Goal: Find specific page/section: Find specific page/section

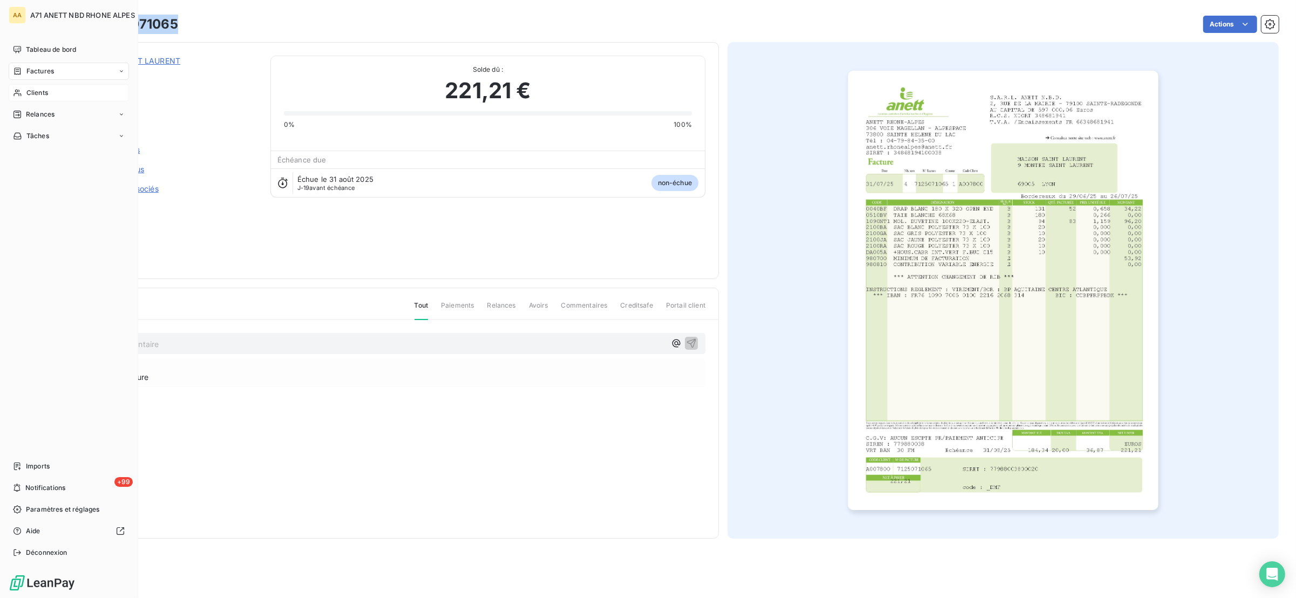
click at [18, 87] on div "Clients" at bounding box center [69, 92] width 120 height 17
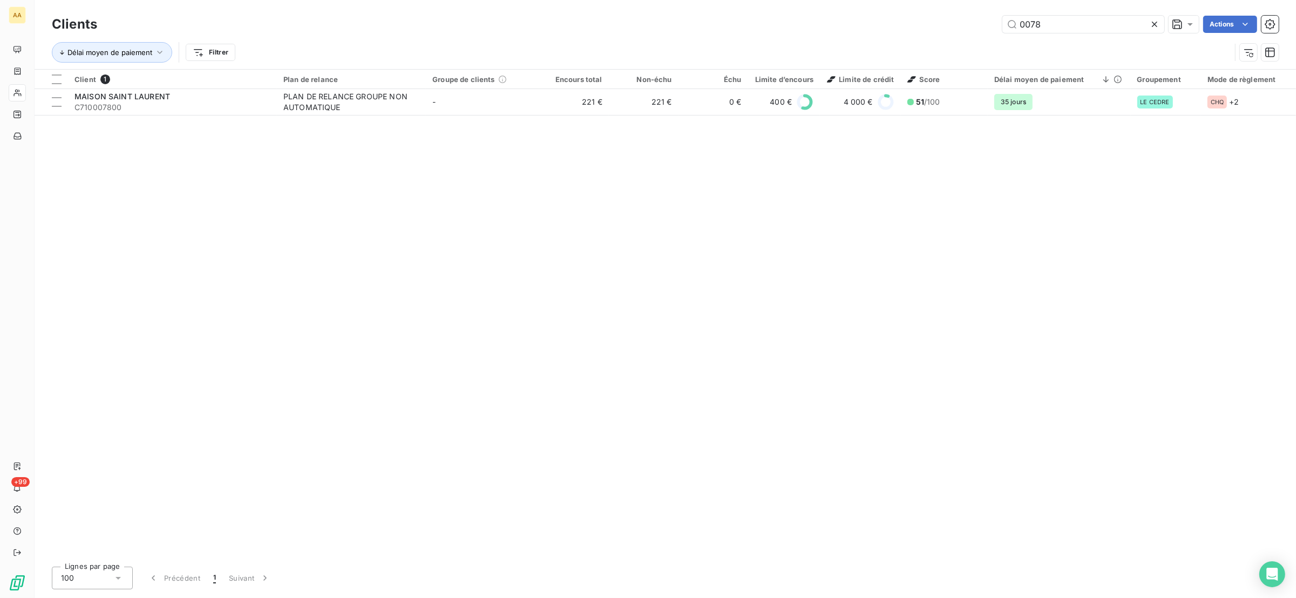
drag, startPoint x: 1056, startPoint y: 25, endPoint x: 881, endPoint y: 29, distance: 174.4
click at [881, 29] on div "0078 Actions" at bounding box center [694, 24] width 1168 height 17
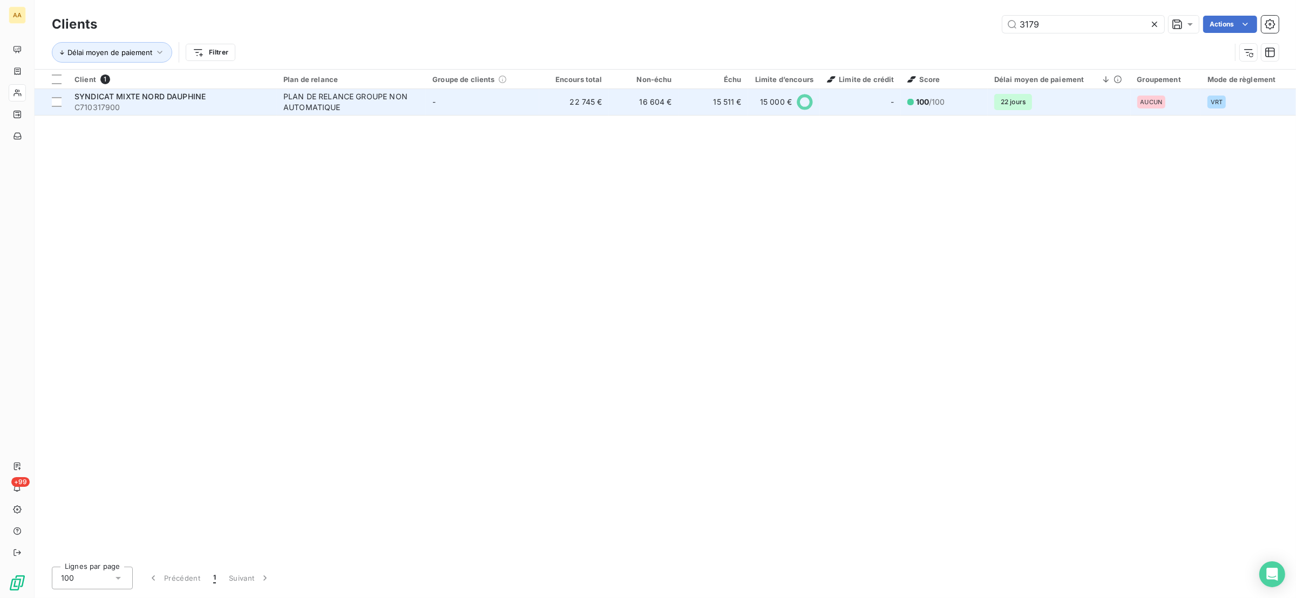
type input "3179"
click at [240, 101] on div "SYNDICAT MIXTE NORD DAUPHINE" at bounding box center [172, 96] width 196 height 11
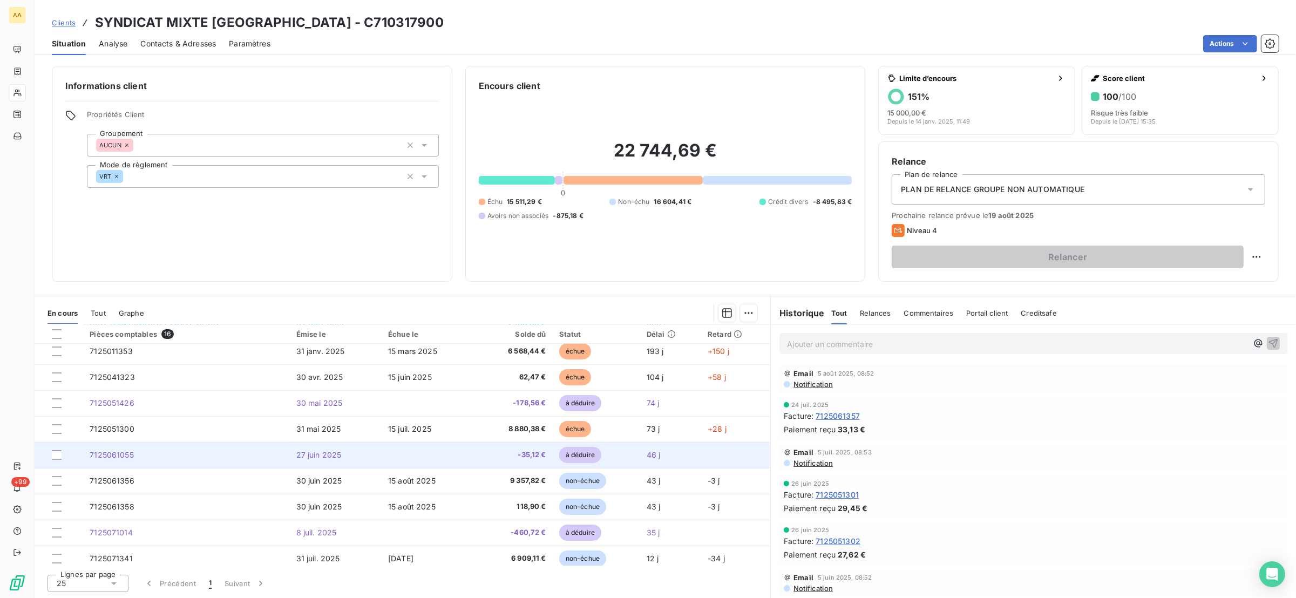
scroll to position [193, 0]
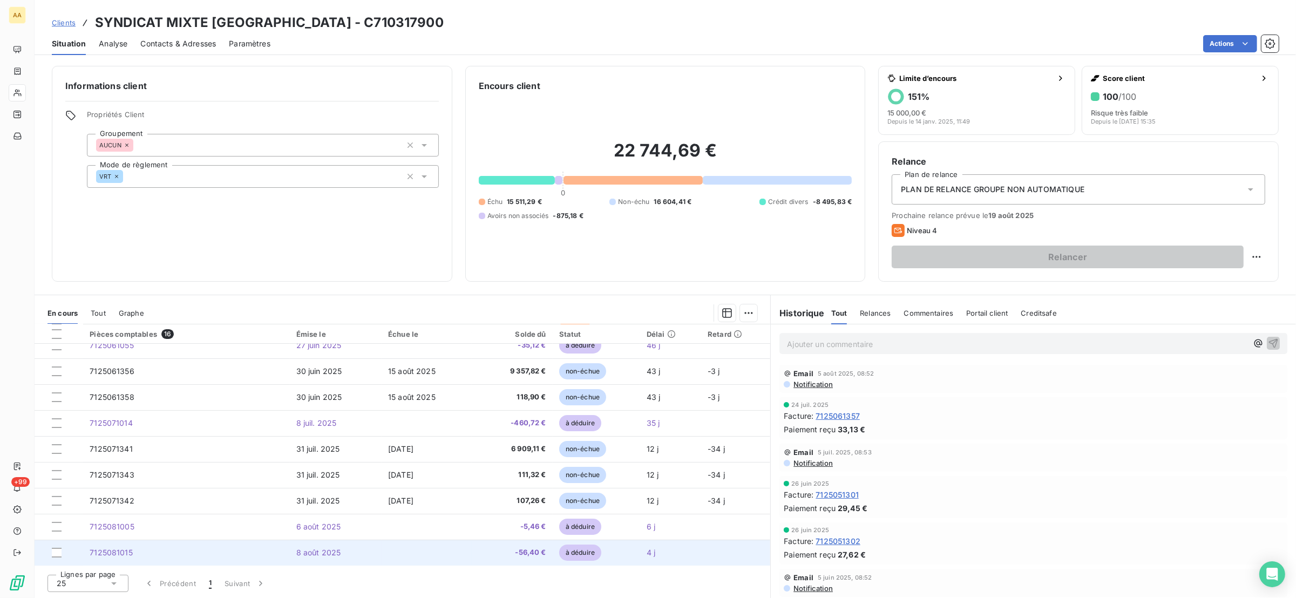
click at [168, 543] on td "7125081015" at bounding box center [186, 553] width 206 height 26
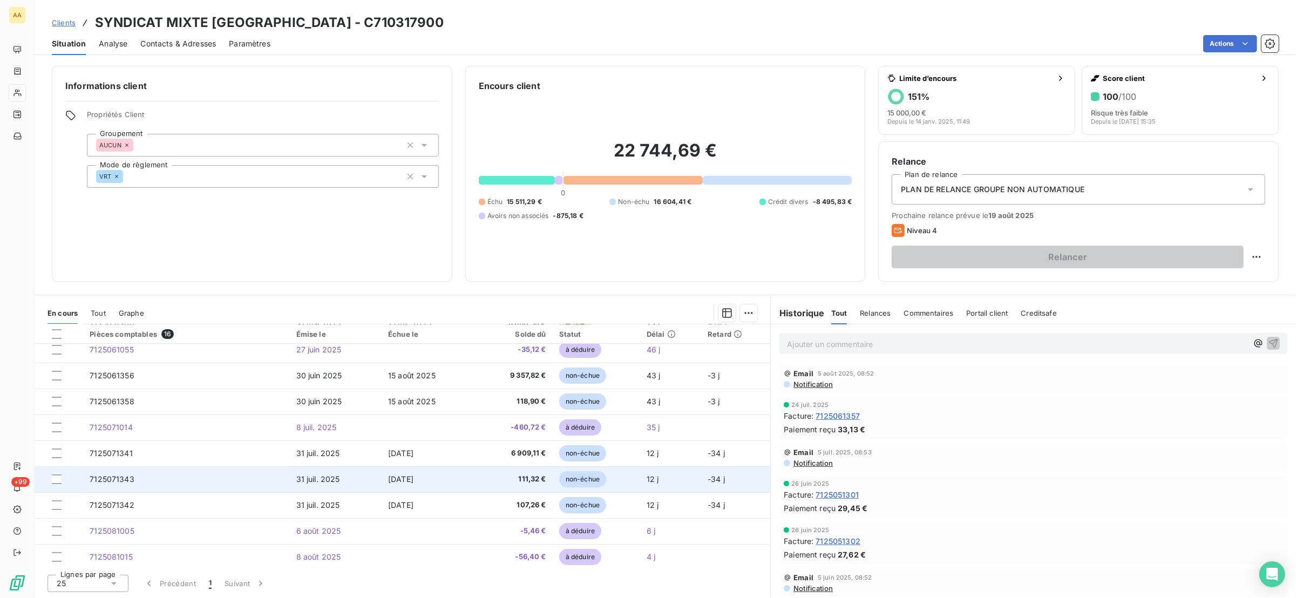
scroll to position [193, 0]
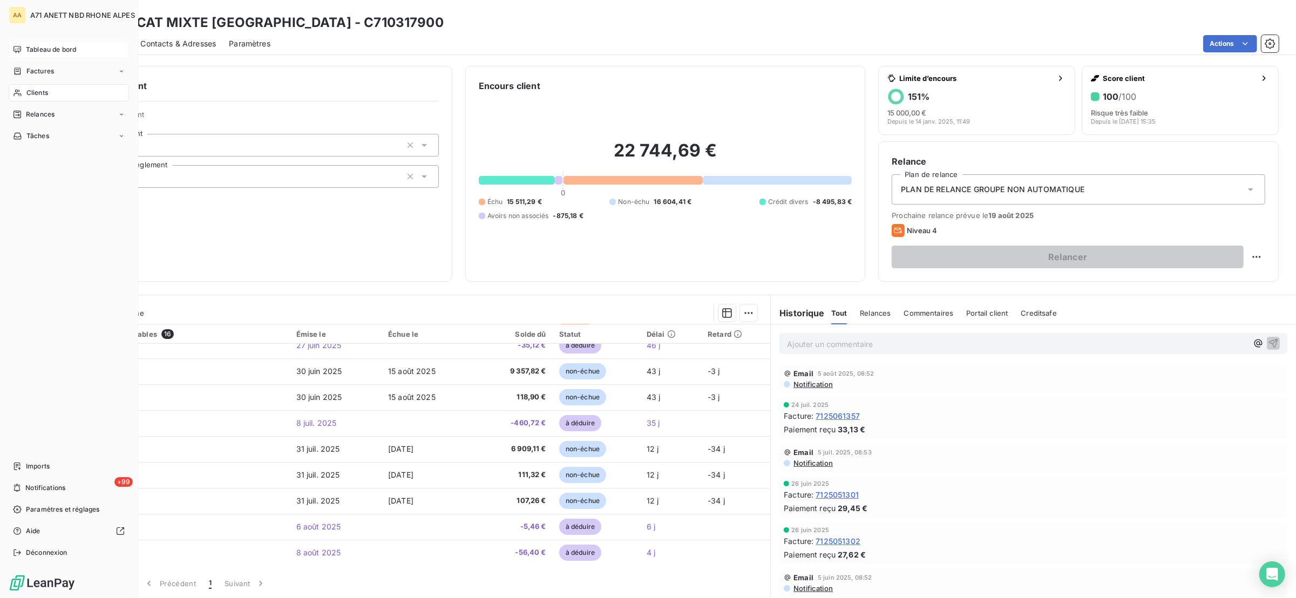
click at [20, 49] on icon at bounding box center [17, 49] width 9 height 9
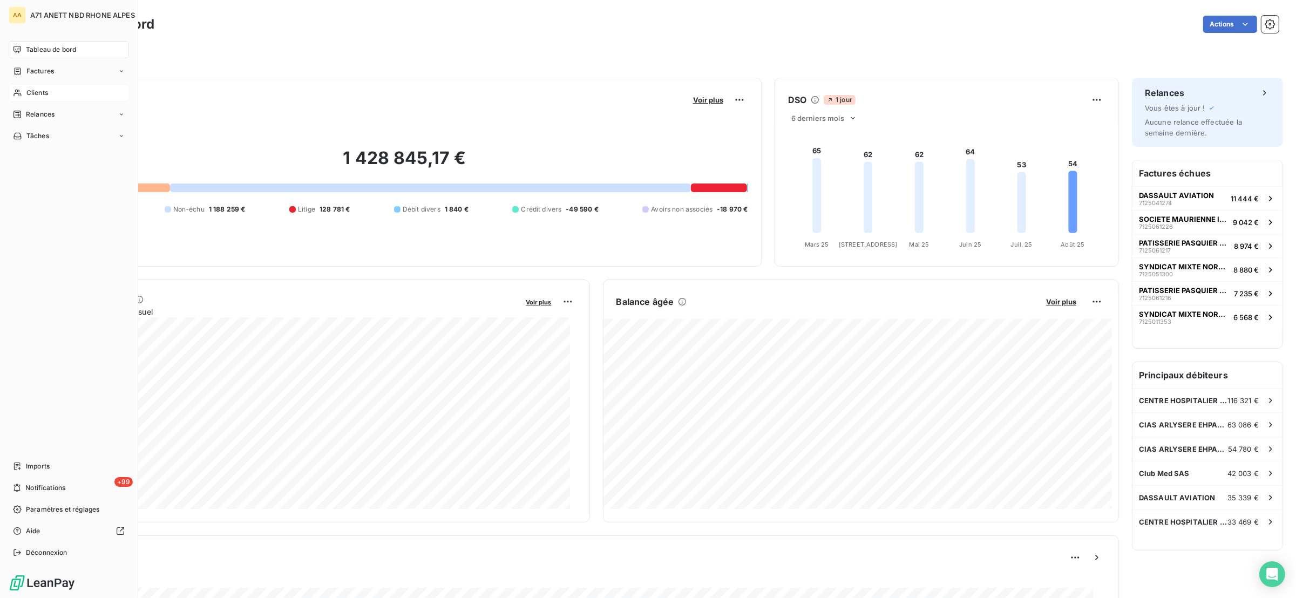
click at [29, 85] on div "Clients" at bounding box center [69, 92] width 120 height 17
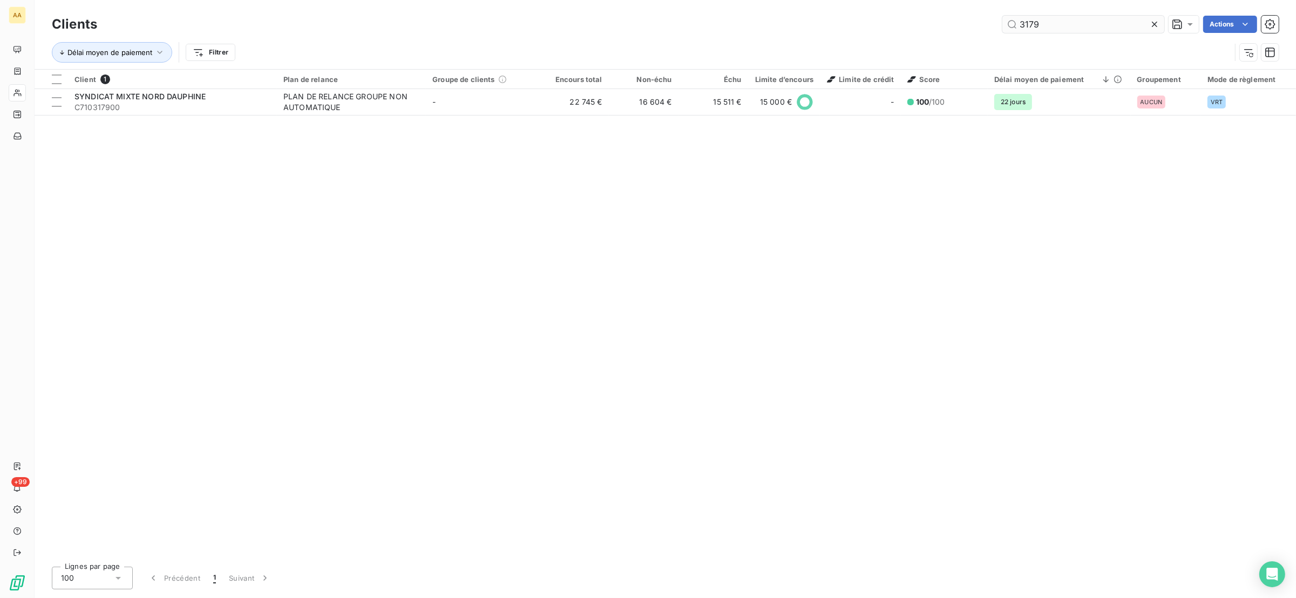
drag, startPoint x: 1048, startPoint y: 28, endPoint x: 1013, endPoint y: 24, distance: 34.7
click at [1015, 26] on input "3179" at bounding box center [1083, 24] width 162 height 17
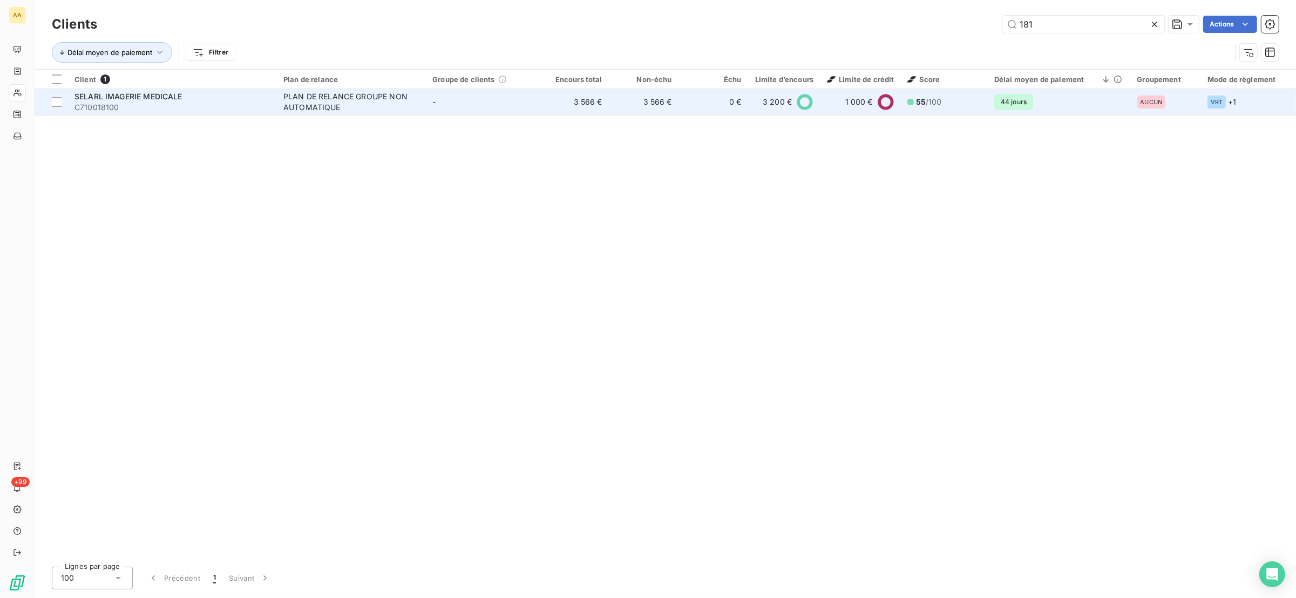
type input "181"
click at [257, 99] on div "SELARL IMAGERIE MEDICALE" at bounding box center [172, 96] width 196 height 11
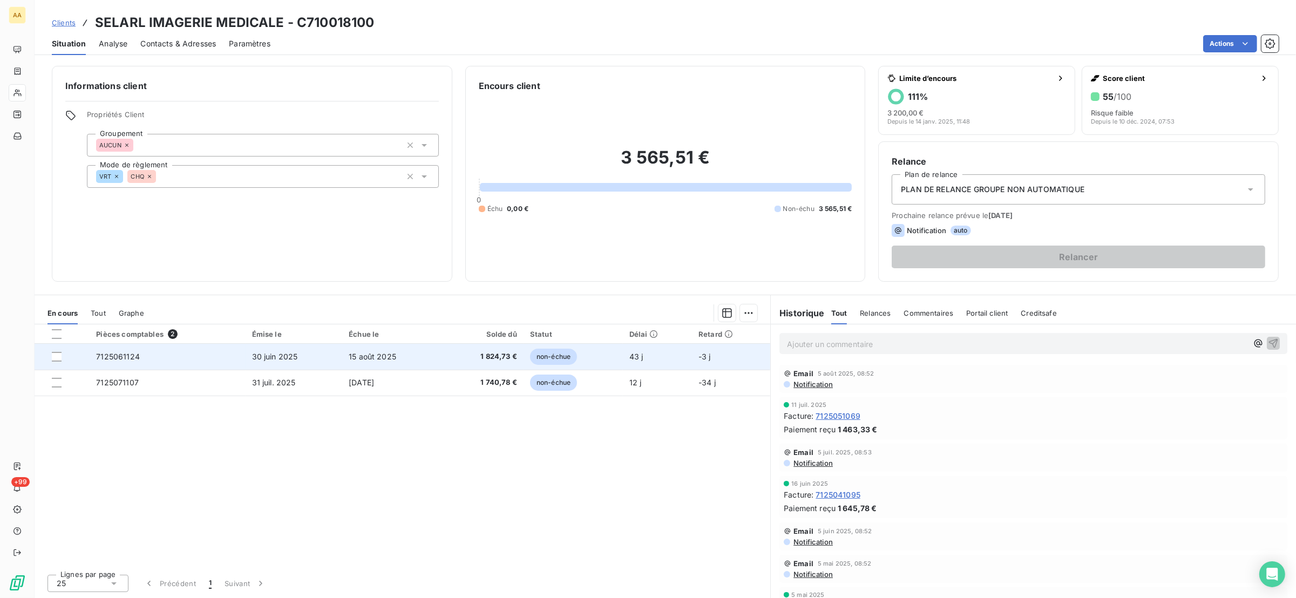
click at [158, 358] on td "7125061124" at bounding box center [167, 357] width 155 height 26
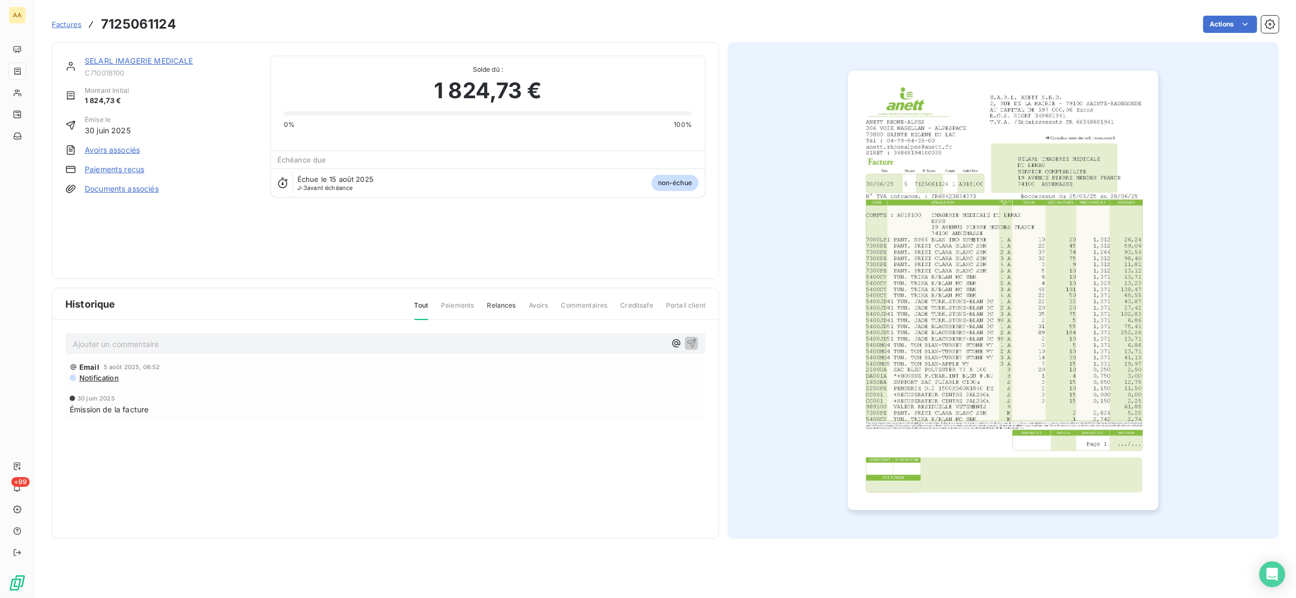
click at [878, 237] on img "button" at bounding box center [1003, 290] width 310 height 439
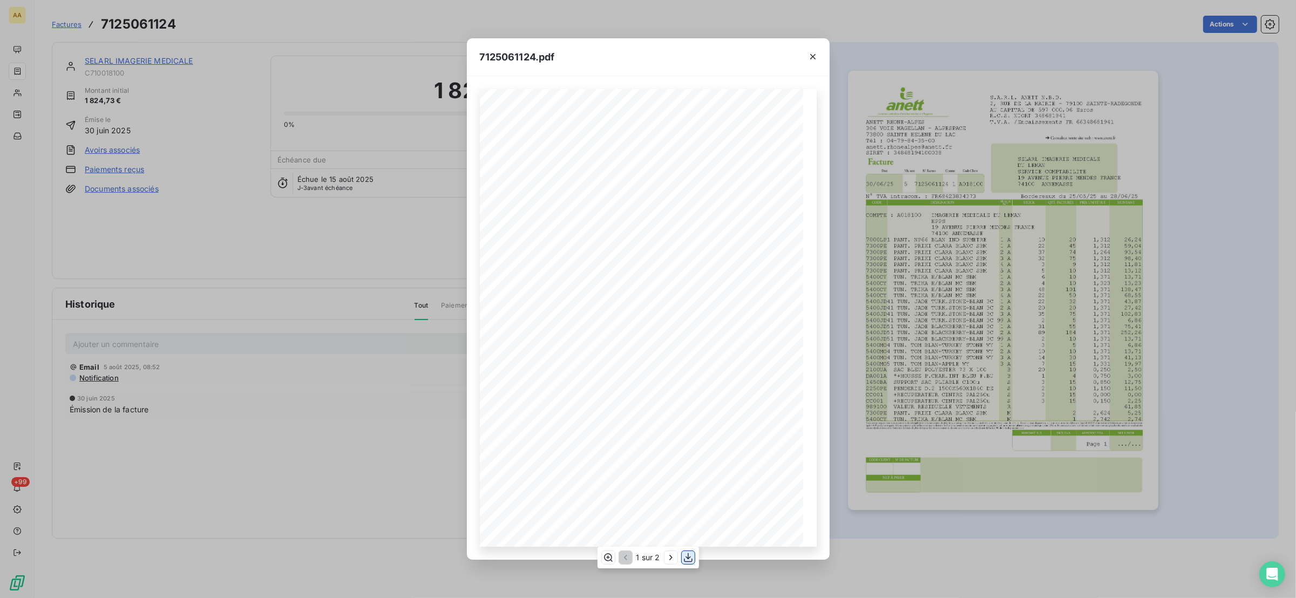
click at [683, 554] on icon "button" at bounding box center [688, 557] width 11 height 11
drag, startPoint x: 253, startPoint y: 397, endPoint x: 37, endPoint y: 16, distance: 437.9
click at [254, 396] on div "7125061124.pdf S.A.R.L. ANETT N.B.D. [STREET_ADDRESS] AU CAPITAL DE 597 000,06 …" at bounding box center [648, 299] width 1296 height 598
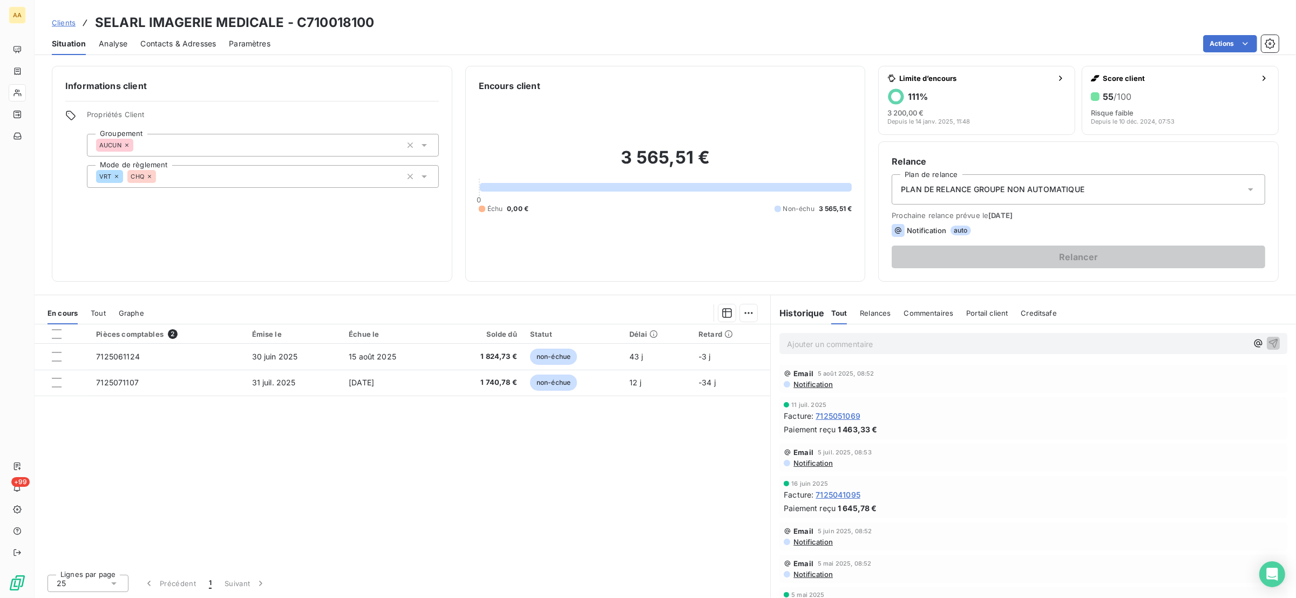
click at [104, 317] on div "Tout" at bounding box center [98, 313] width 15 height 23
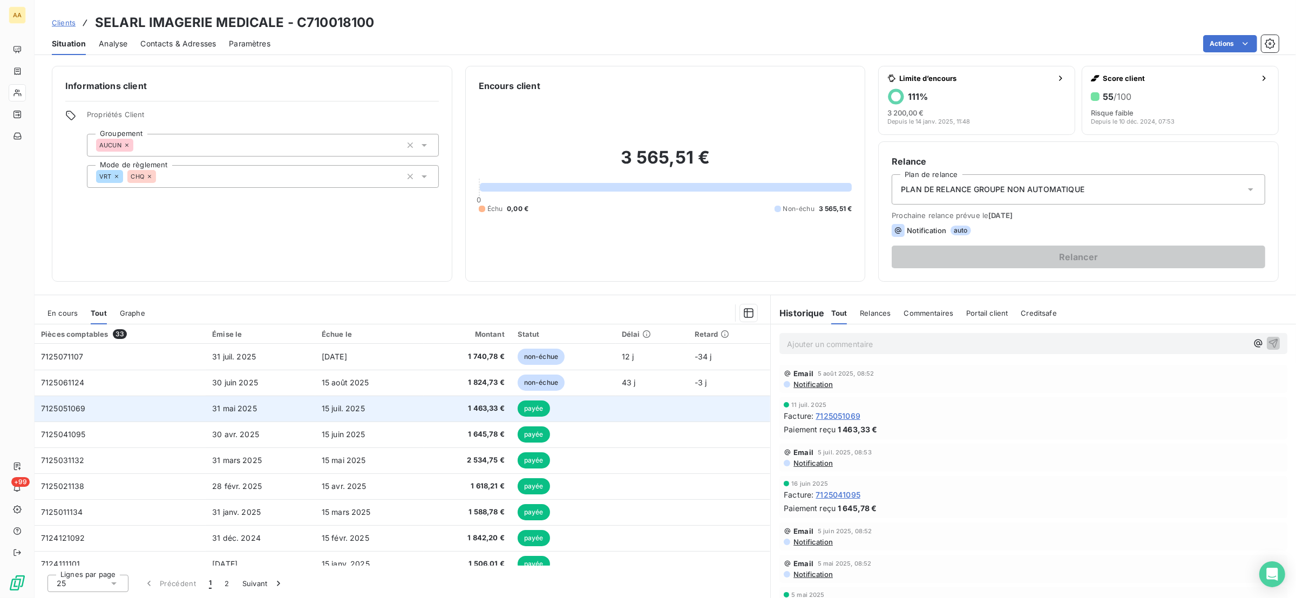
click at [190, 404] on td "7125051069" at bounding box center [120, 409] width 171 height 26
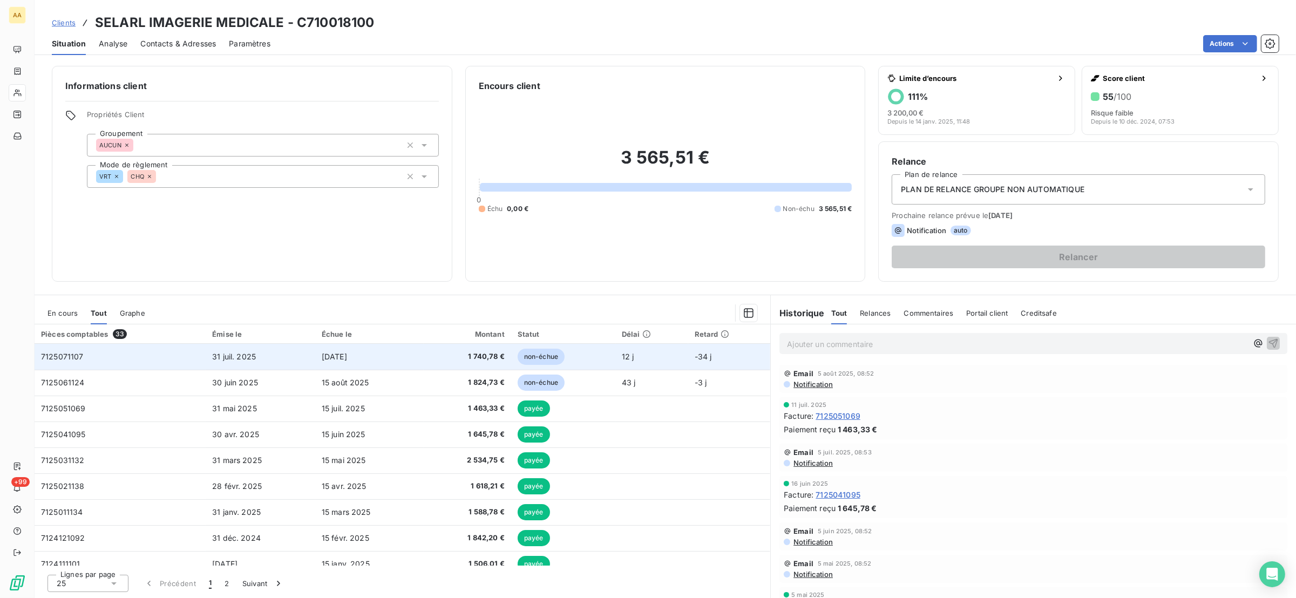
click at [101, 359] on td "7125071107" at bounding box center [120, 357] width 171 height 26
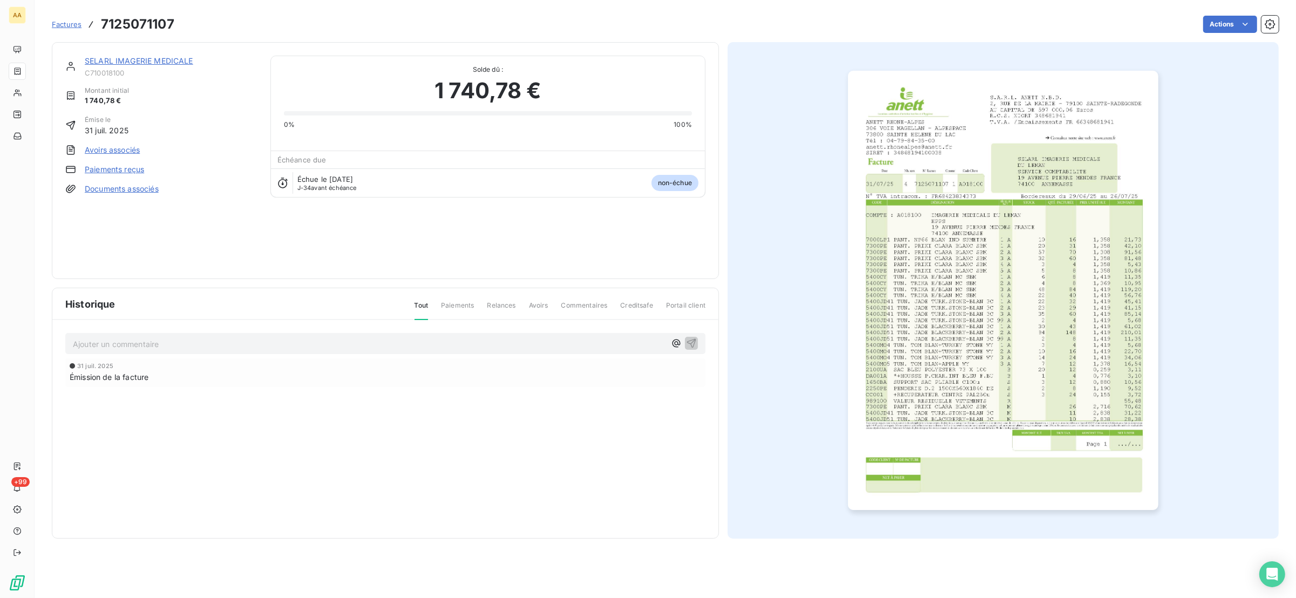
click at [908, 263] on img "button" at bounding box center [1003, 290] width 310 height 439
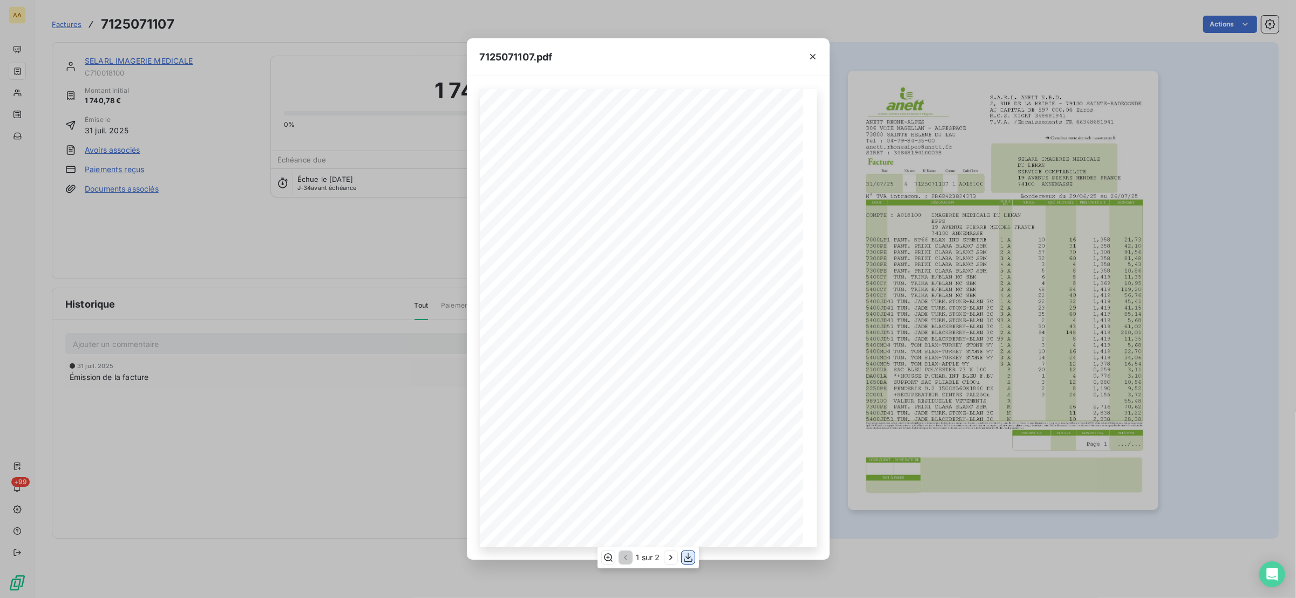
click at [686, 558] on icon "button" at bounding box center [688, 557] width 11 height 11
click at [25, 78] on div "7125071107.pdf S.A.R.L. ANETT N.B.D. [STREET_ADDRESS] AU CAPITAL DE 597 000,06 …" at bounding box center [648, 299] width 1296 height 598
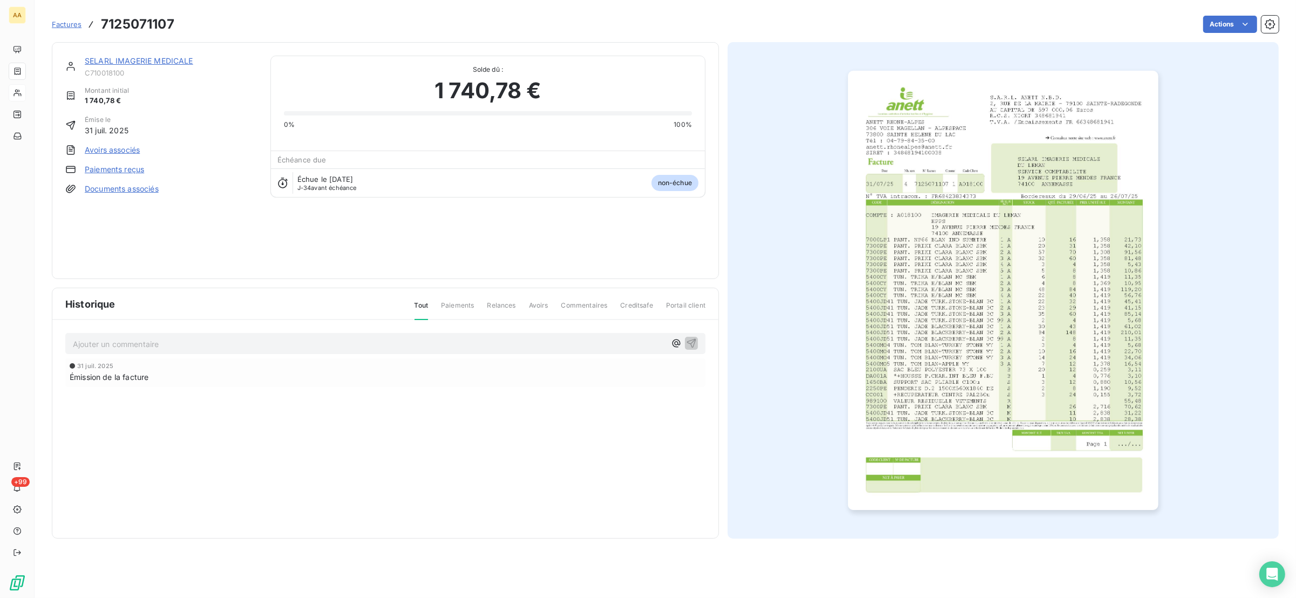
click at [21, 87] on div at bounding box center [17, 92] width 17 height 17
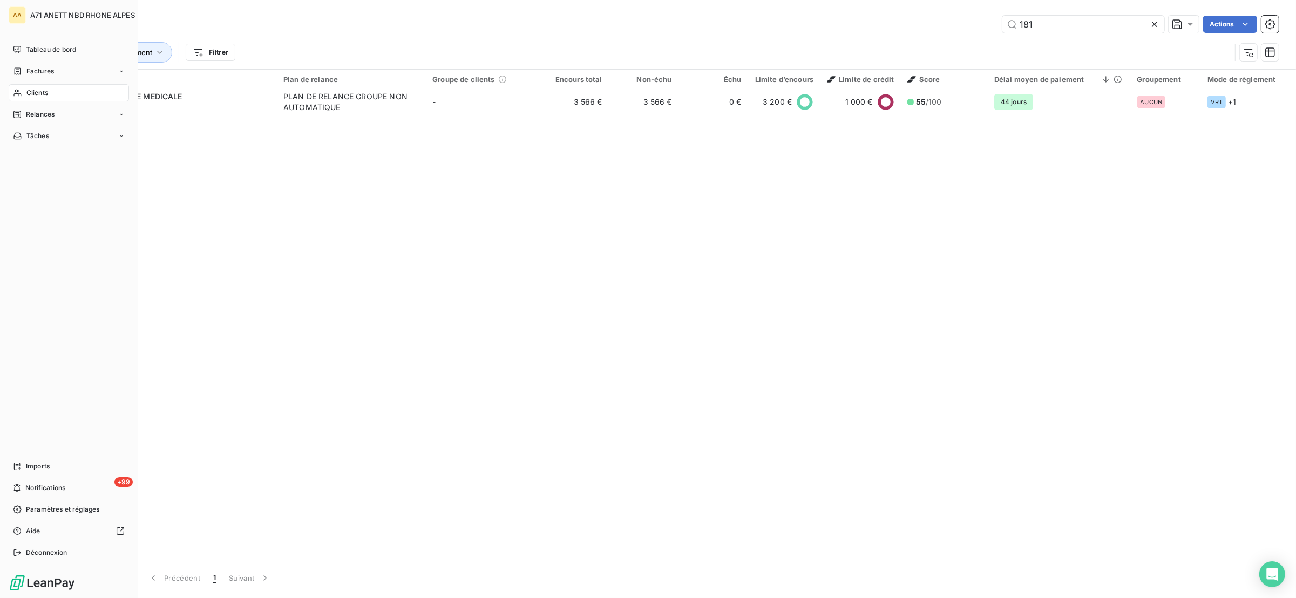
click at [30, 89] on span "Clients" at bounding box center [37, 93] width 22 height 10
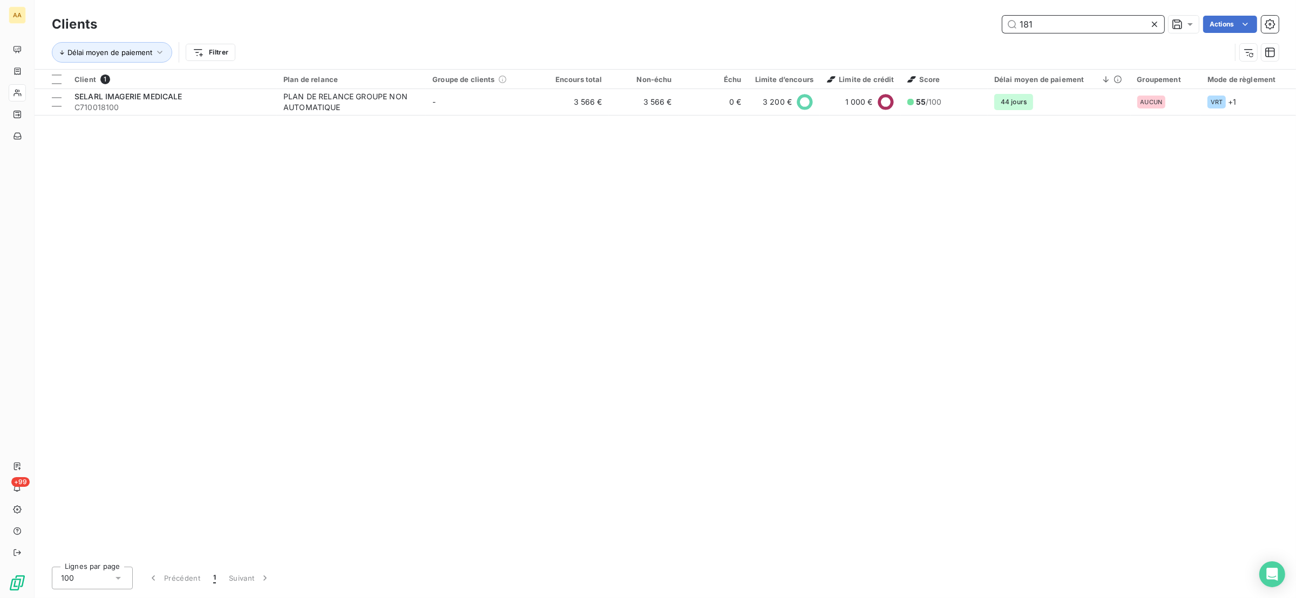
drag, startPoint x: 1044, startPoint y: 24, endPoint x: 967, endPoint y: 15, distance: 77.7
click at [967, 16] on div "181 Actions" at bounding box center [694, 24] width 1168 height 17
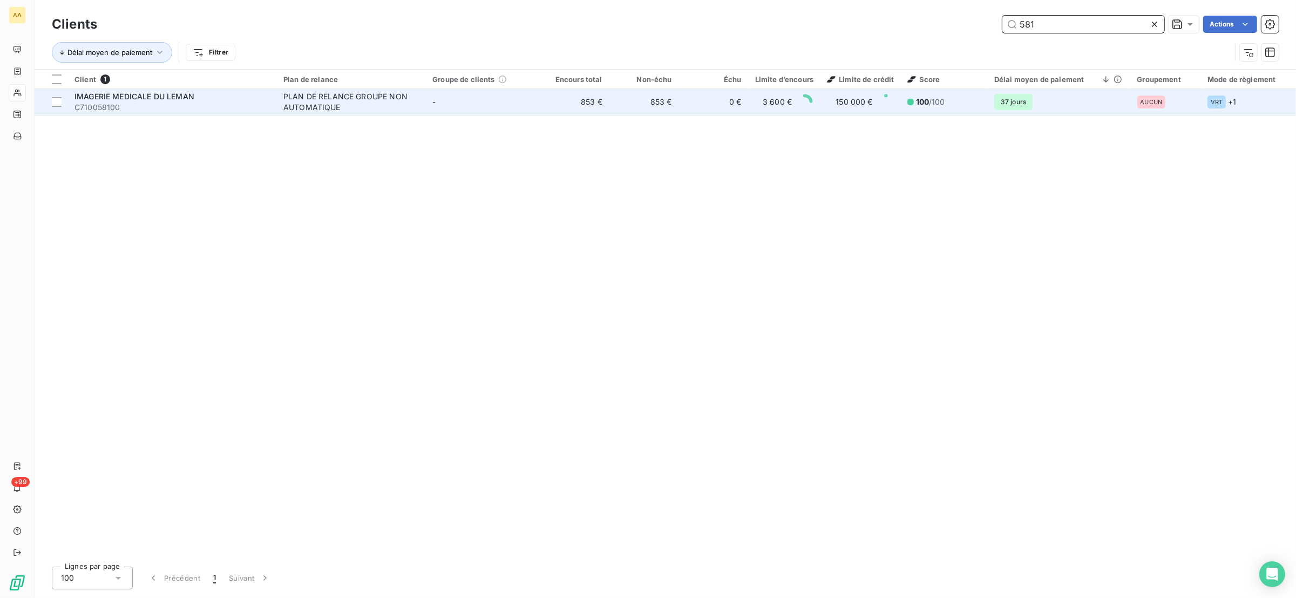
type input "581"
click at [187, 98] on span "IMAGERIE MEDICALE DU LEMAN" at bounding box center [134, 96] width 120 height 9
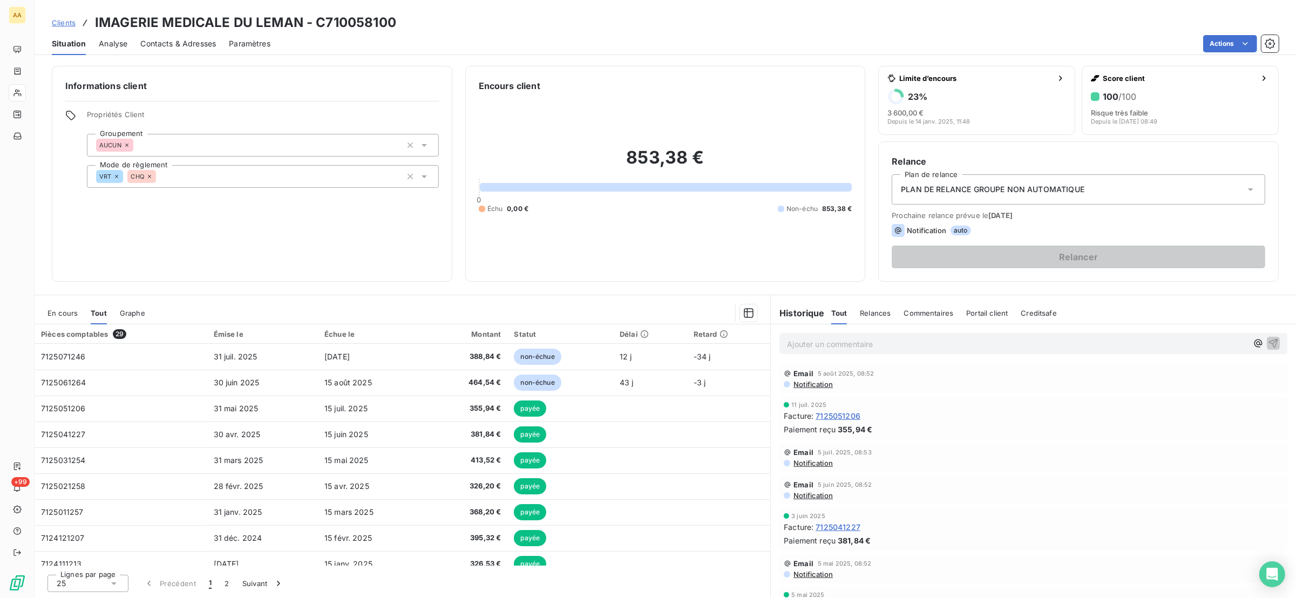
click at [61, 309] on span "En cours" at bounding box center [62, 313] width 30 height 9
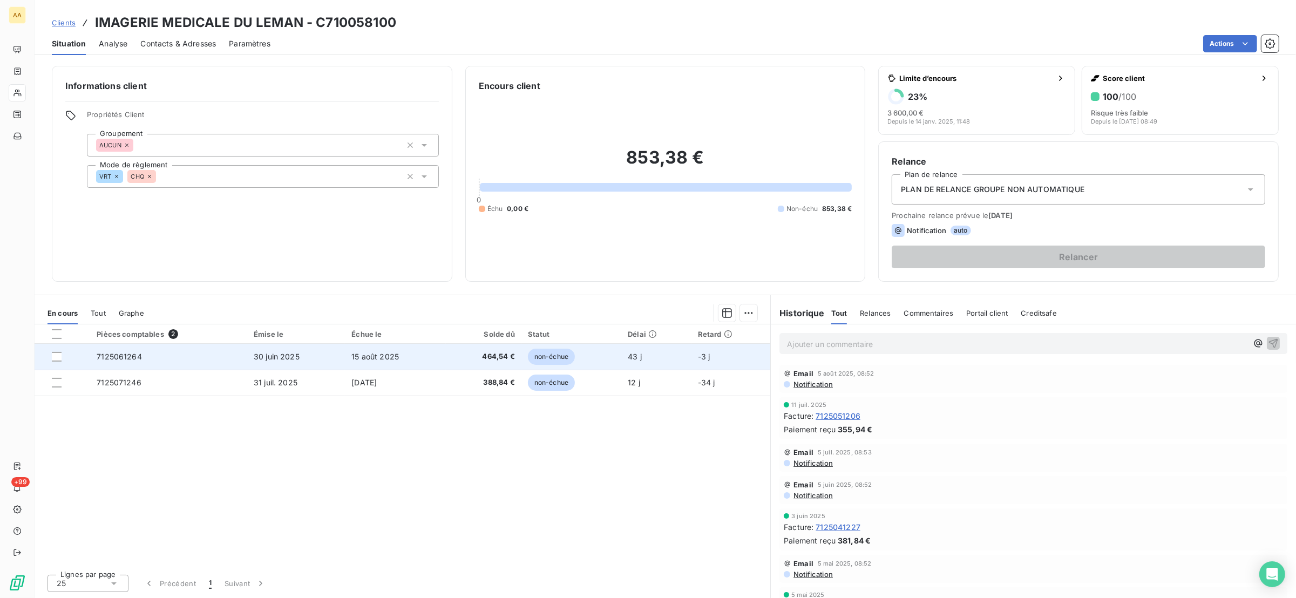
click at [125, 355] on span "7125061264" at bounding box center [119, 356] width 45 height 9
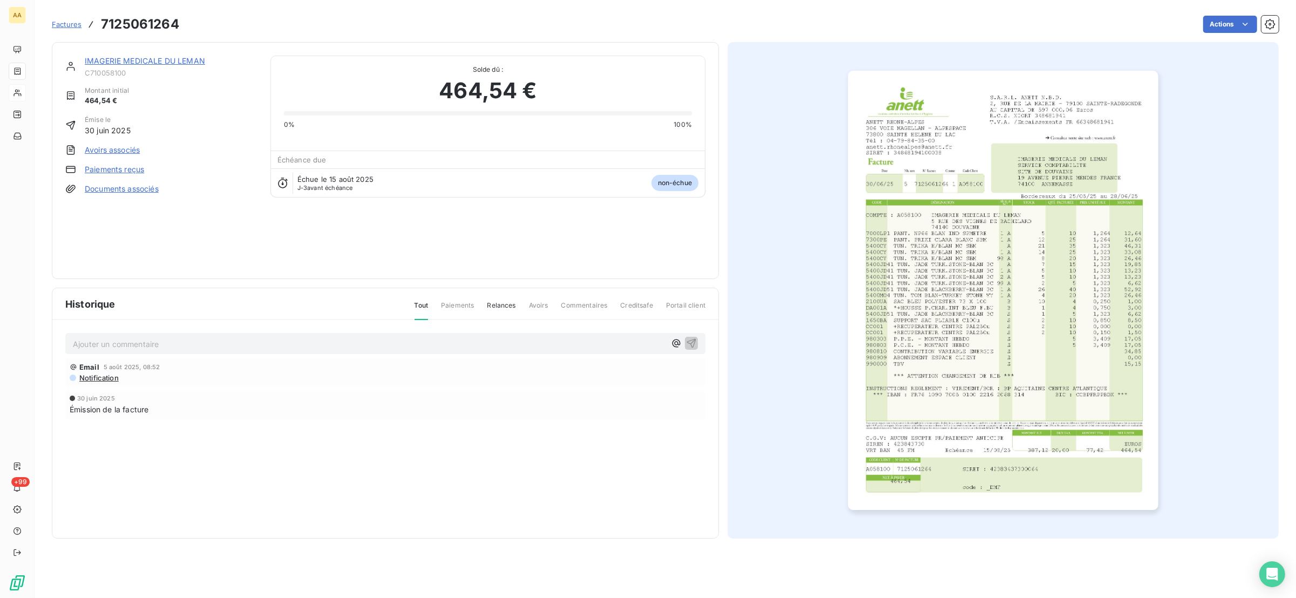
click at [930, 256] on img "button" at bounding box center [1003, 290] width 310 height 439
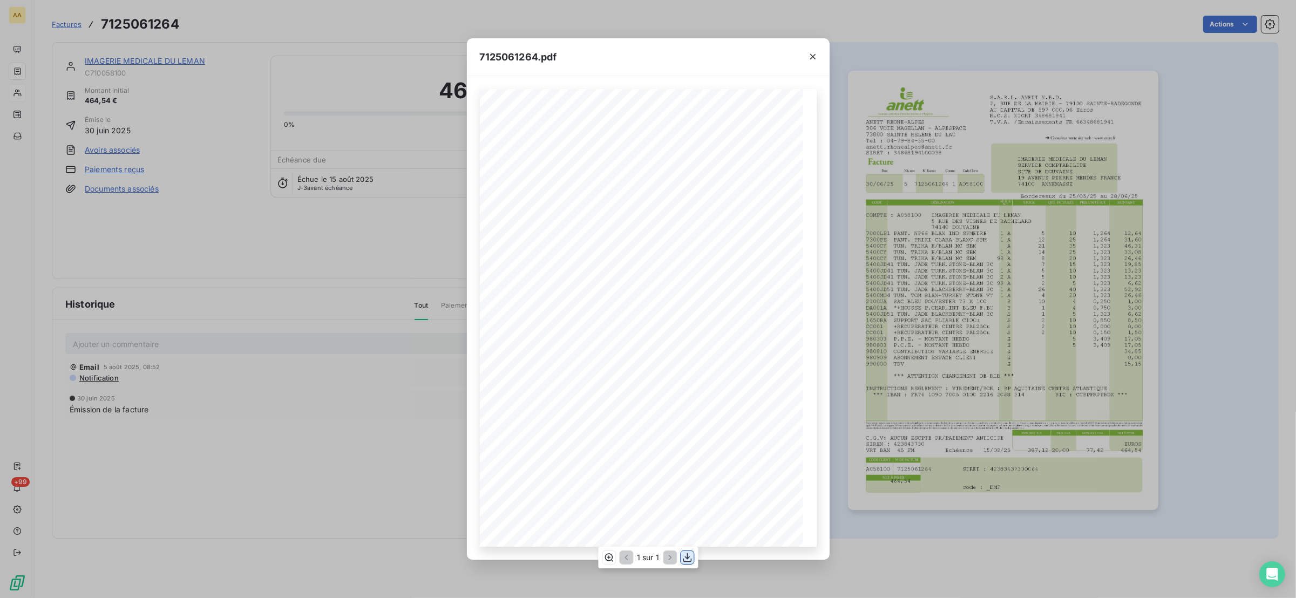
click at [688, 560] on icon "button" at bounding box center [687, 557] width 11 height 11
click at [130, 395] on div "7125061264.pdf S.A.R.L. ANETT N.B.D. [STREET_ADDRESS] AU CAPITAL DE 597 000,06 …" at bounding box center [648, 299] width 1296 height 598
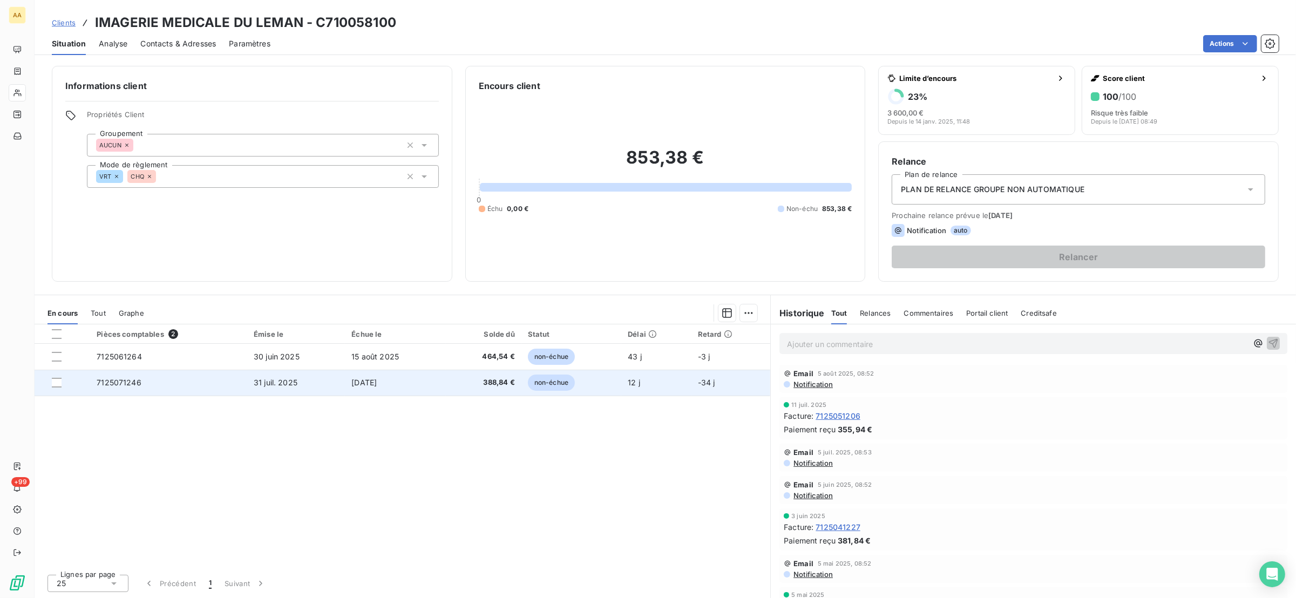
click at [134, 392] on td "7125071246" at bounding box center [168, 383] width 157 height 26
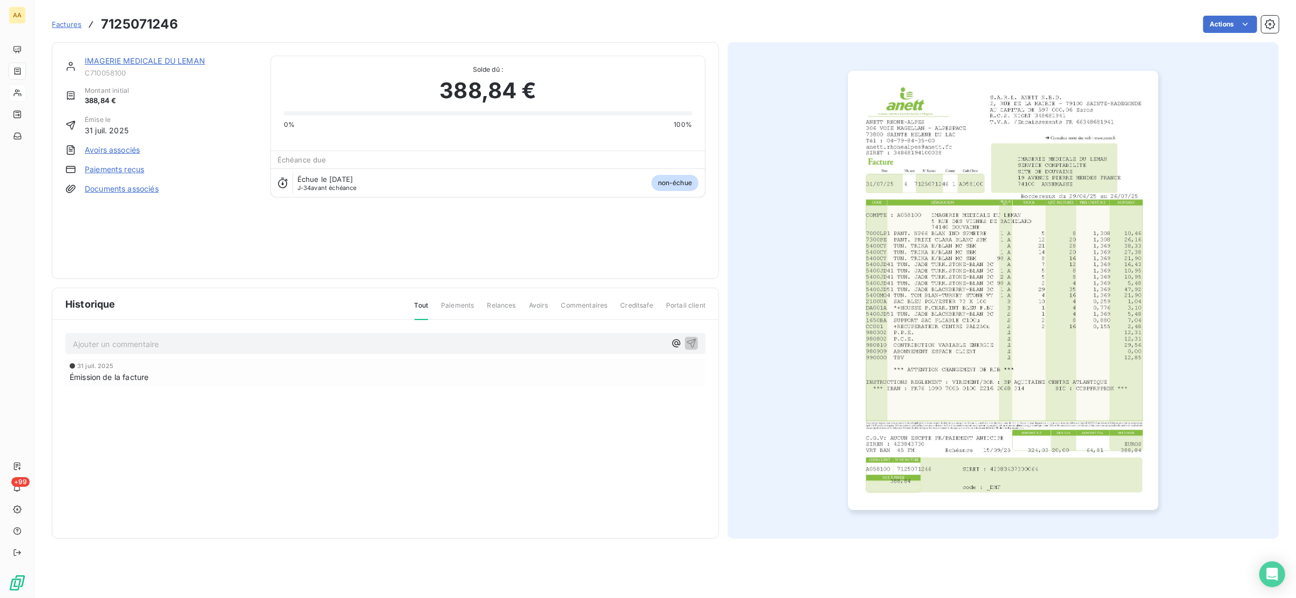
click at [906, 208] on img "button" at bounding box center [1003, 290] width 310 height 439
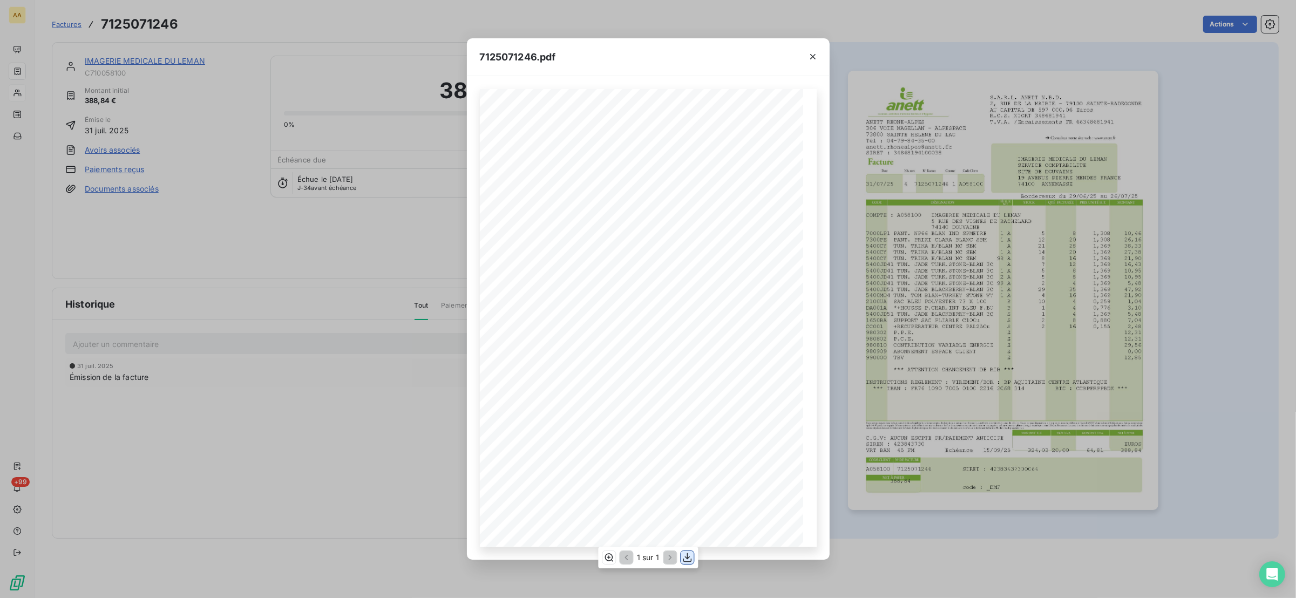
click at [692, 558] on icon "button" at bounding box center [687, 557] width 11 height 11
